Goal: Navigation & Orientation: Find specific page/section

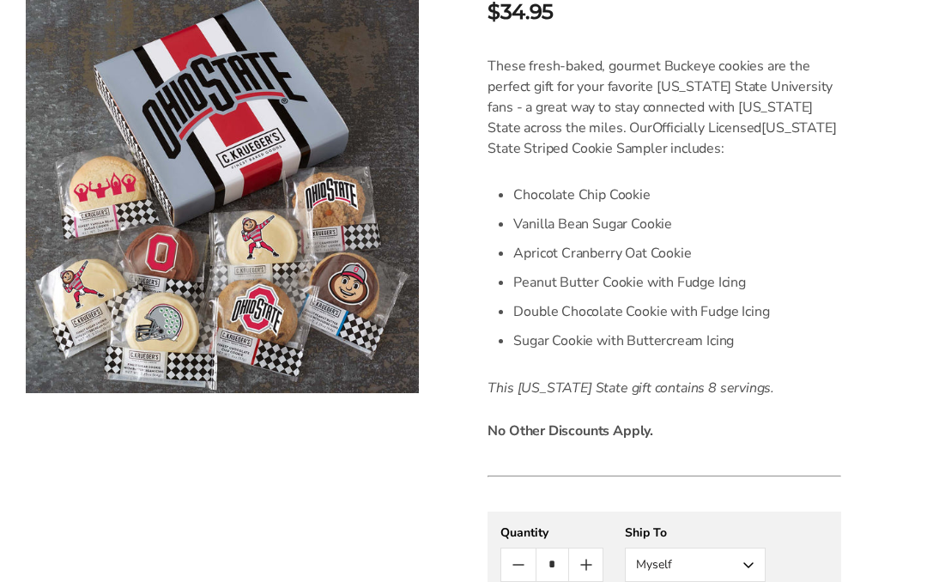
scroll to position [459, 0]
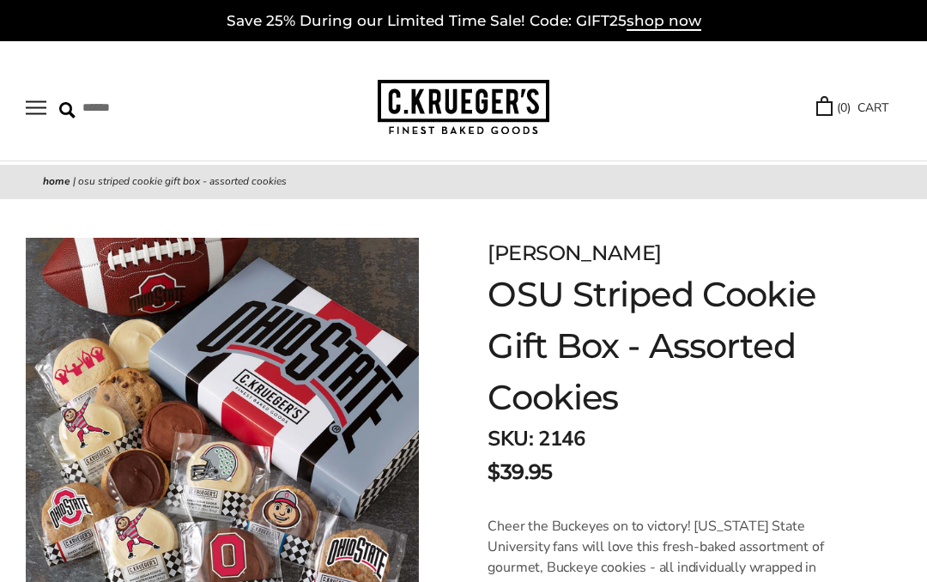
click at [32, 107] on button "Open navigation" at bounding box center [36, 107] width 21 height 15
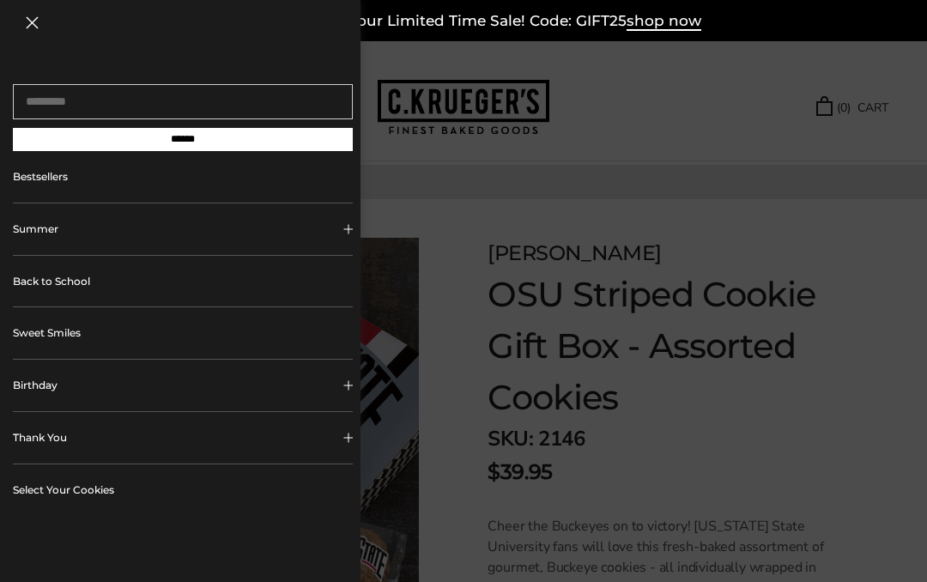
click at [38, 193] on link "Bestsellers" at bounding box center [183, 177] width 340 height 52
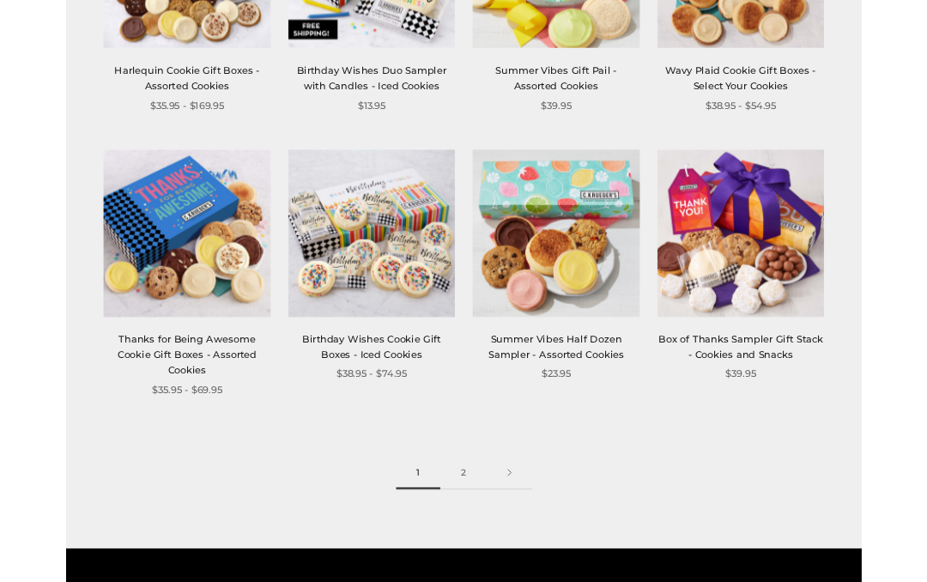
scroll to position [1802, 0]
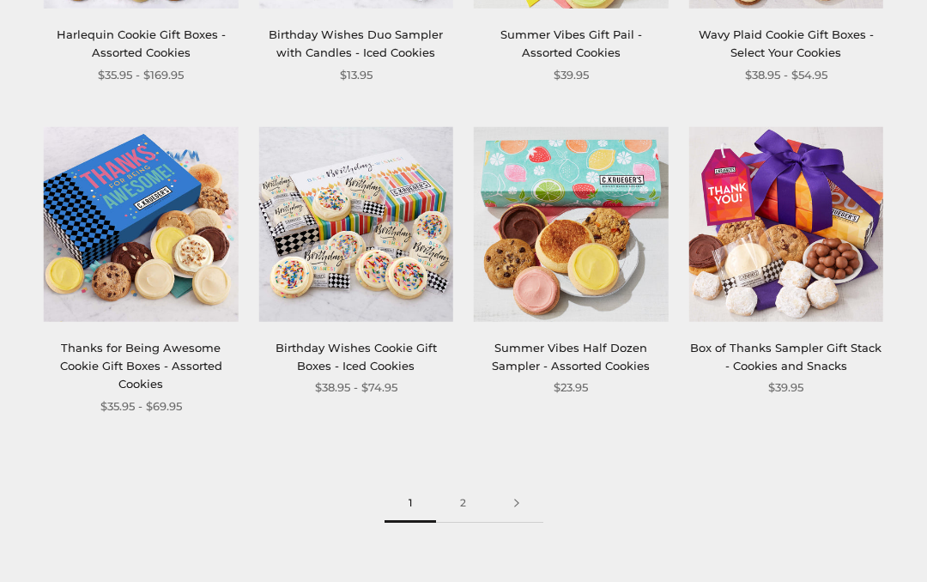
click at [460, 502] on link "2" at bounding box center [463, 503] width 54 height 39
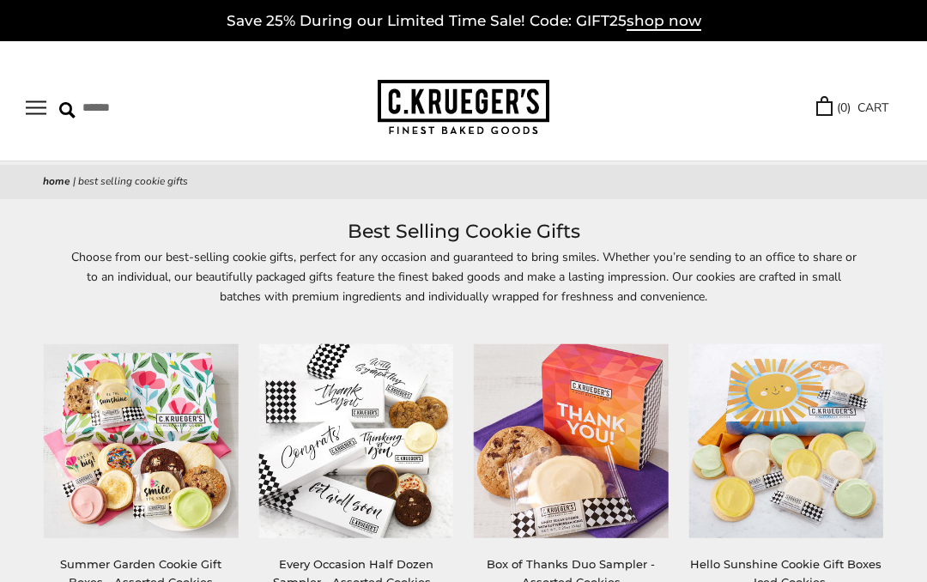
click at [37, 101] on button "Open navigation" at bounding box center [36, 107] width 21 height 15
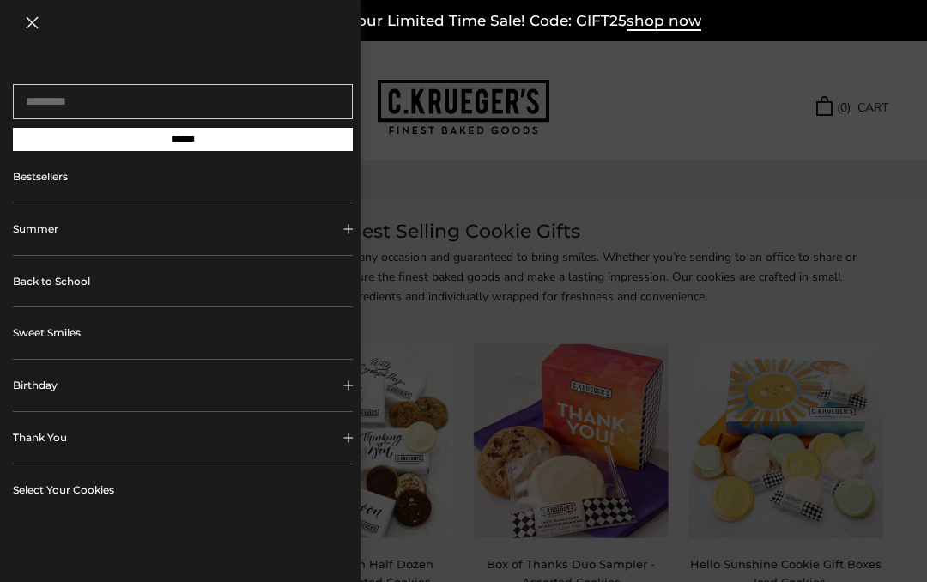
click at [58, 490] on link "Select Your Cookies" at bounding box center [183, 491] width 340 height 52
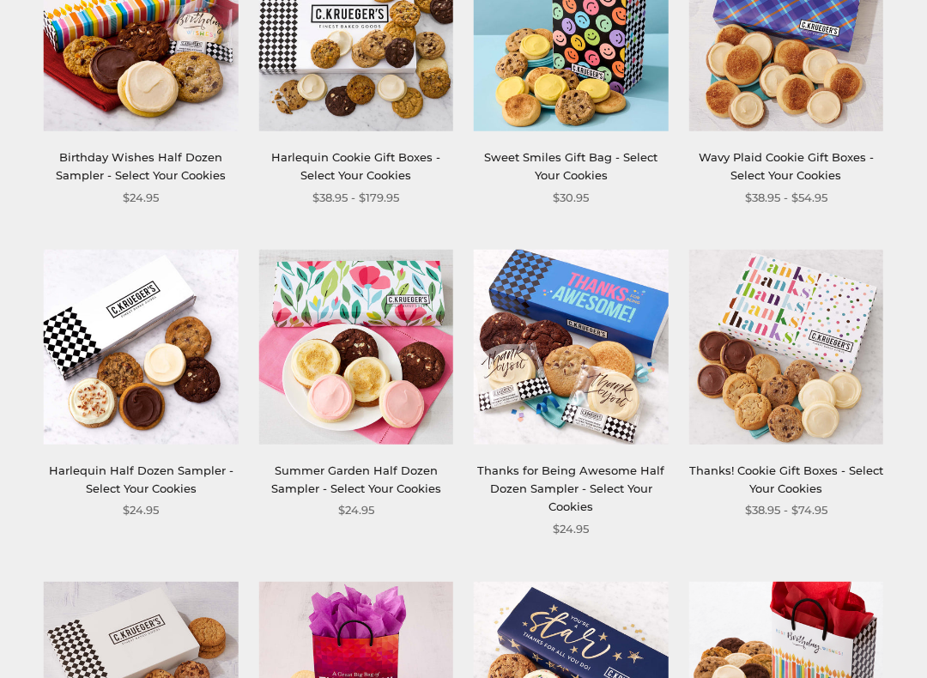
scroll to position [1347, 0]
